Goal: Navigation & Orientation: Understand site structure

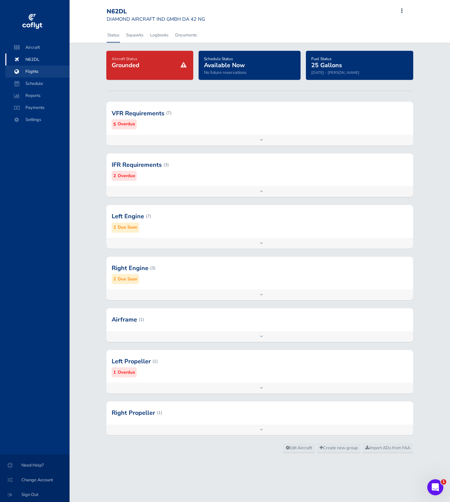
click at [38, 69] on span "Flights" at bounding box center [37, 71] width 51 height 12
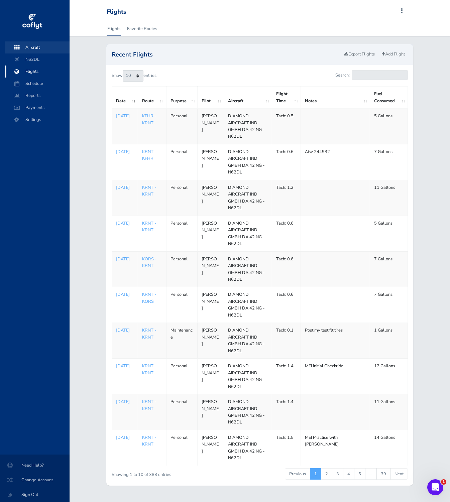
click at [35, 44] on span "Aircraft" at bounding box center [37, 47] width 51 height 12
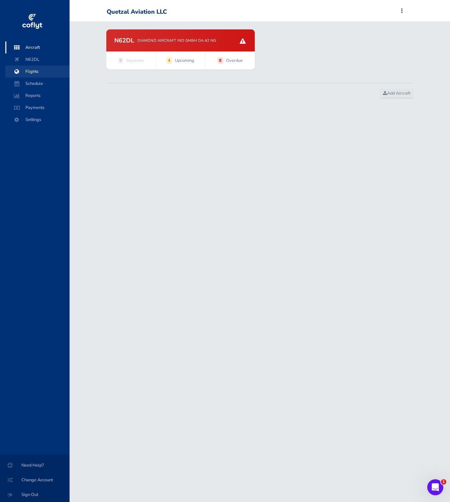
click at [48, 72] on span "Flights" at bounding box center [37, 71] width 51 height 12
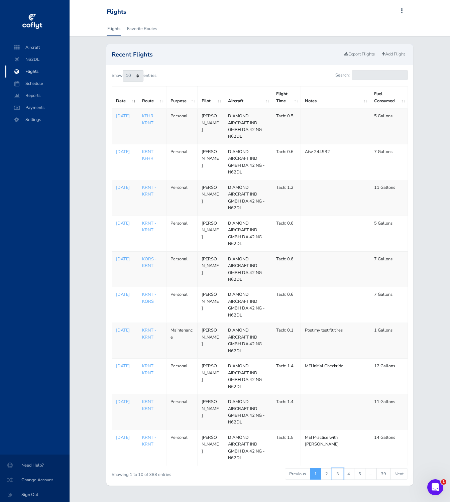
click at [336, 475] on link "3" at bounding box center [337, 473] width 11 height 11
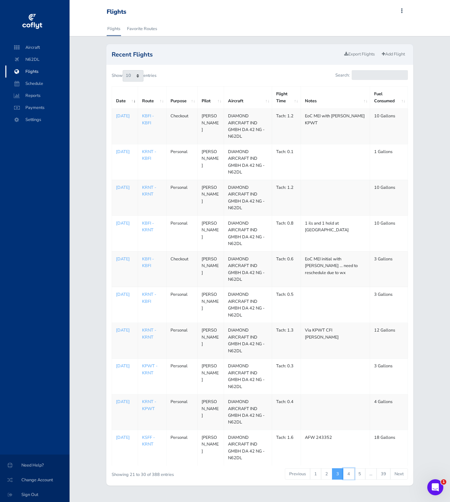
click at [349, 475] on link "4" at bounding box center [348, 473] width 11 height 11
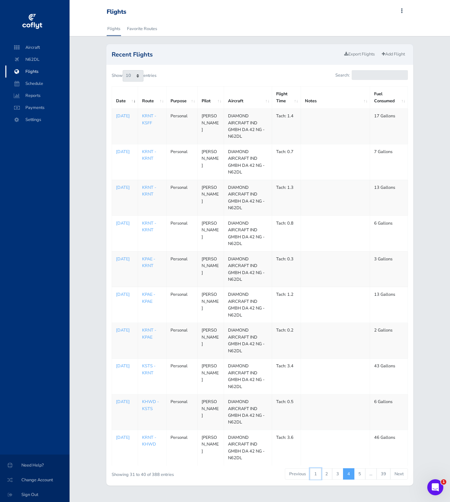
click at [317, 476] on link "1" at bounding box center [315, 473] width 11 height 11
click at [46, 107] on span "Payments" at bounding box center [37, 108] width 51 height 12
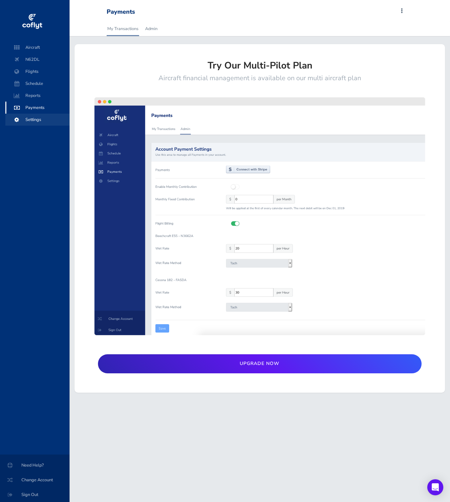
click at [45, 118] on span "Settings" at bounding box center [37, 120] width 51 height 12
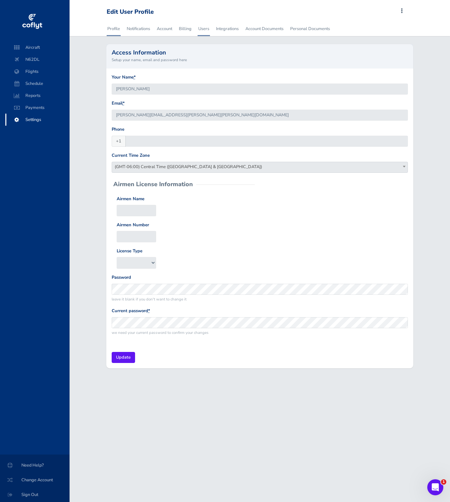
click at [198, 27] on link "Users" at bounding box center [203, 28] width 12 height 15
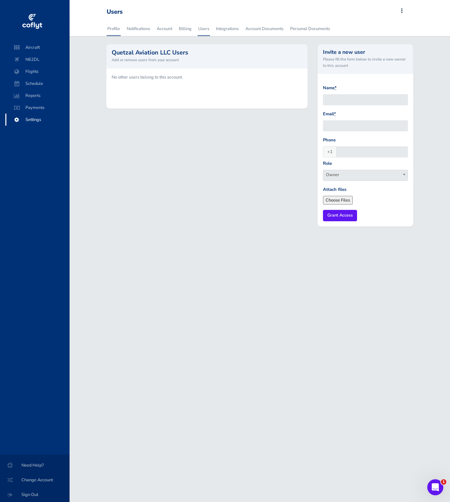
click at [112, 29] on link "Profile" at bounding box center [114, 28] width 14 height 15
